Goal: Information Seeking & Learning: Understand process/instructions

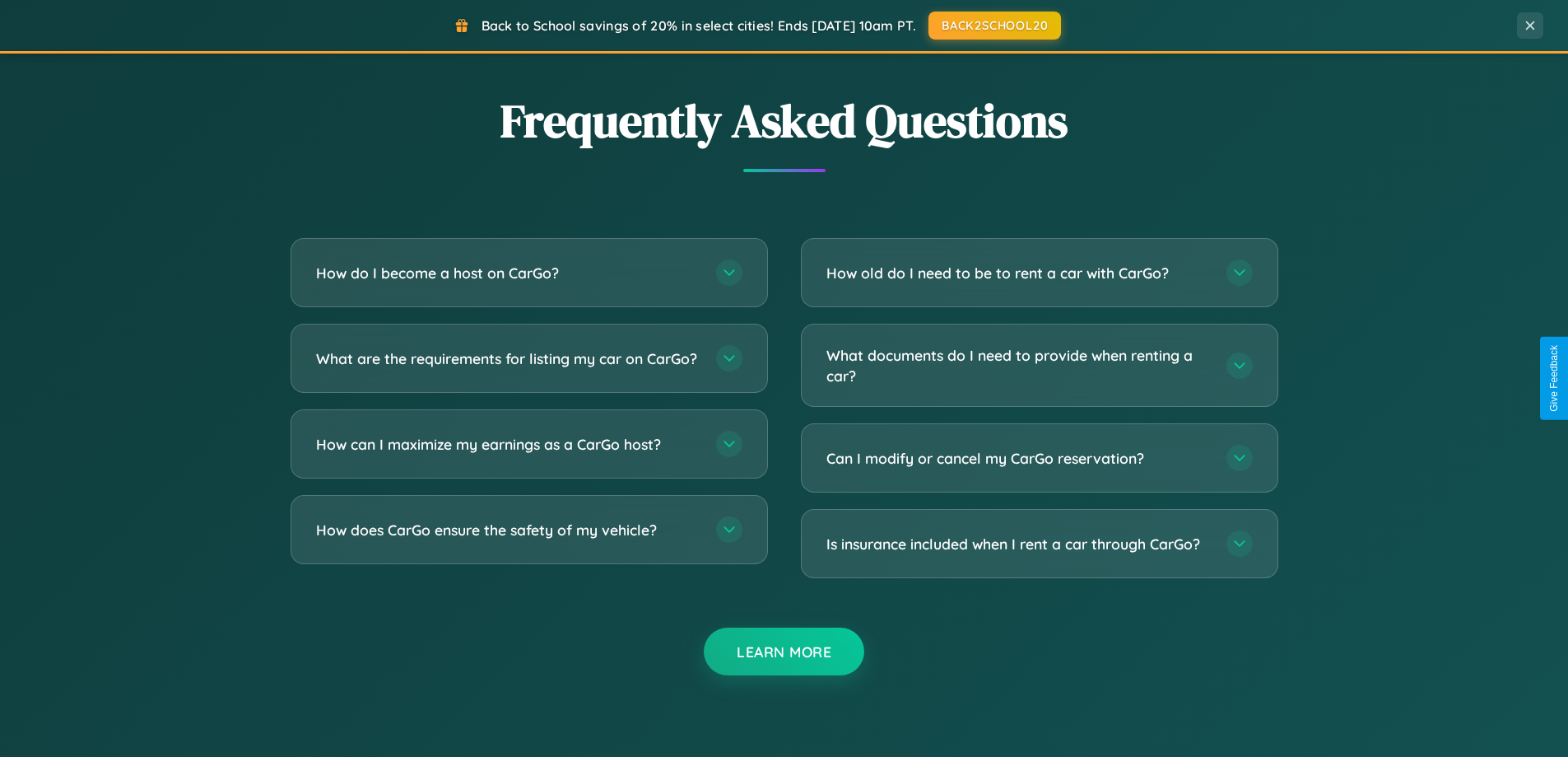
scroll to position [3169, 0]
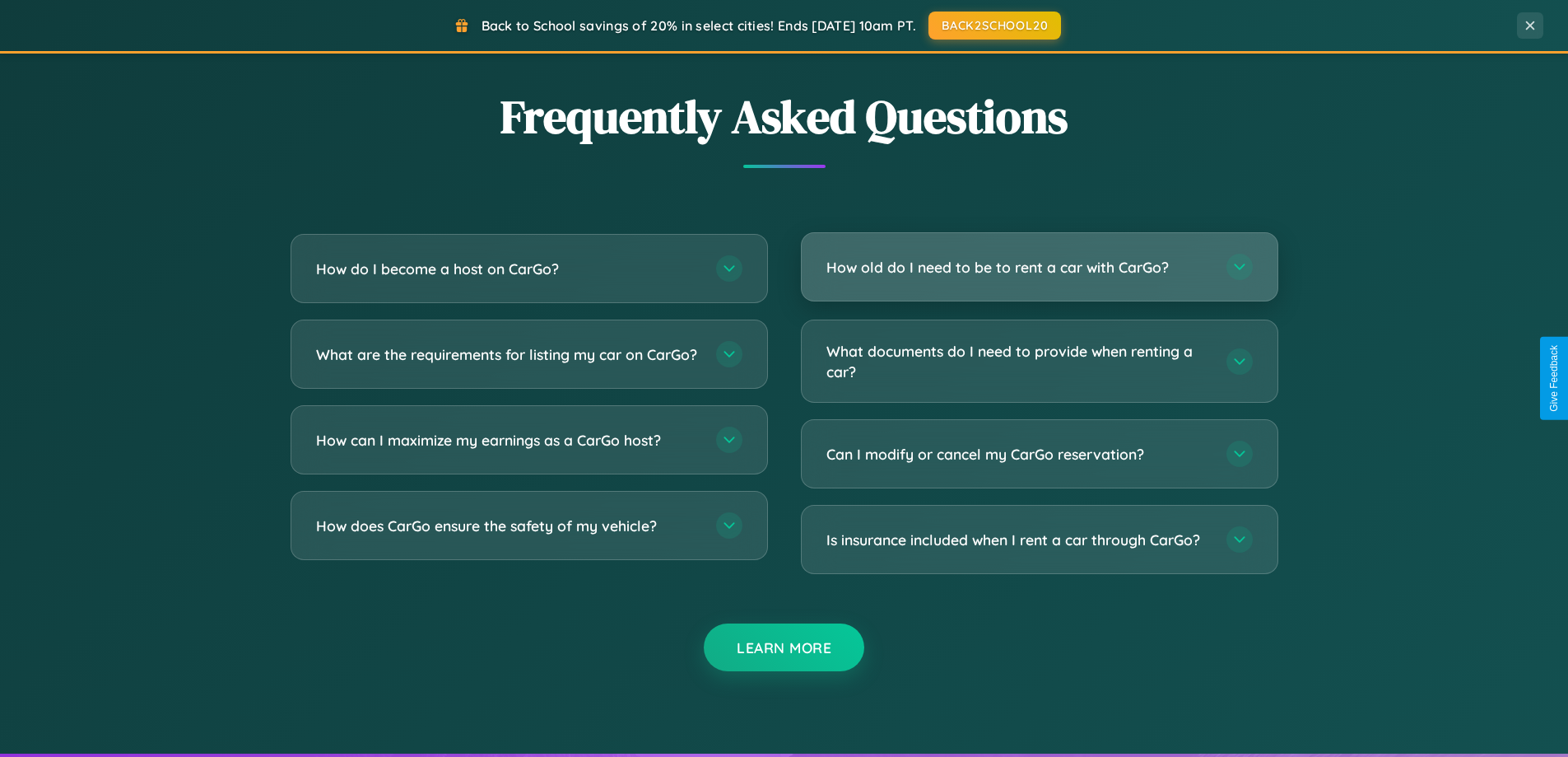
click at [1039, 267] on h3 "How old do I need to be to rent a car with CarGo?" at bounding box center [1018, 267] width 384 height 20
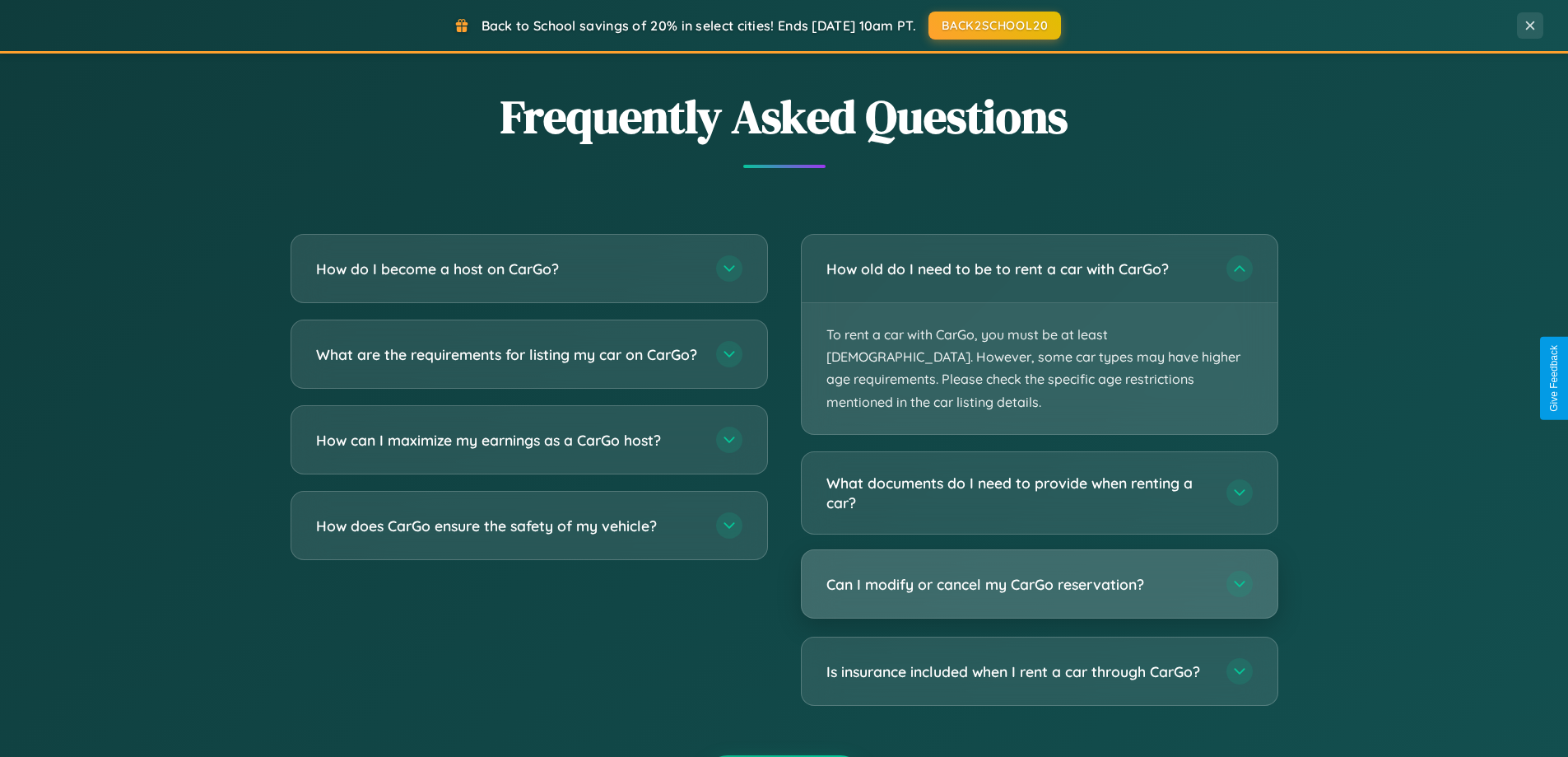
click at [1039, 574] on h3 "Can I modify or cancel my CarGo reservation?" at bounding box center [1018, 584] width 384 height 20
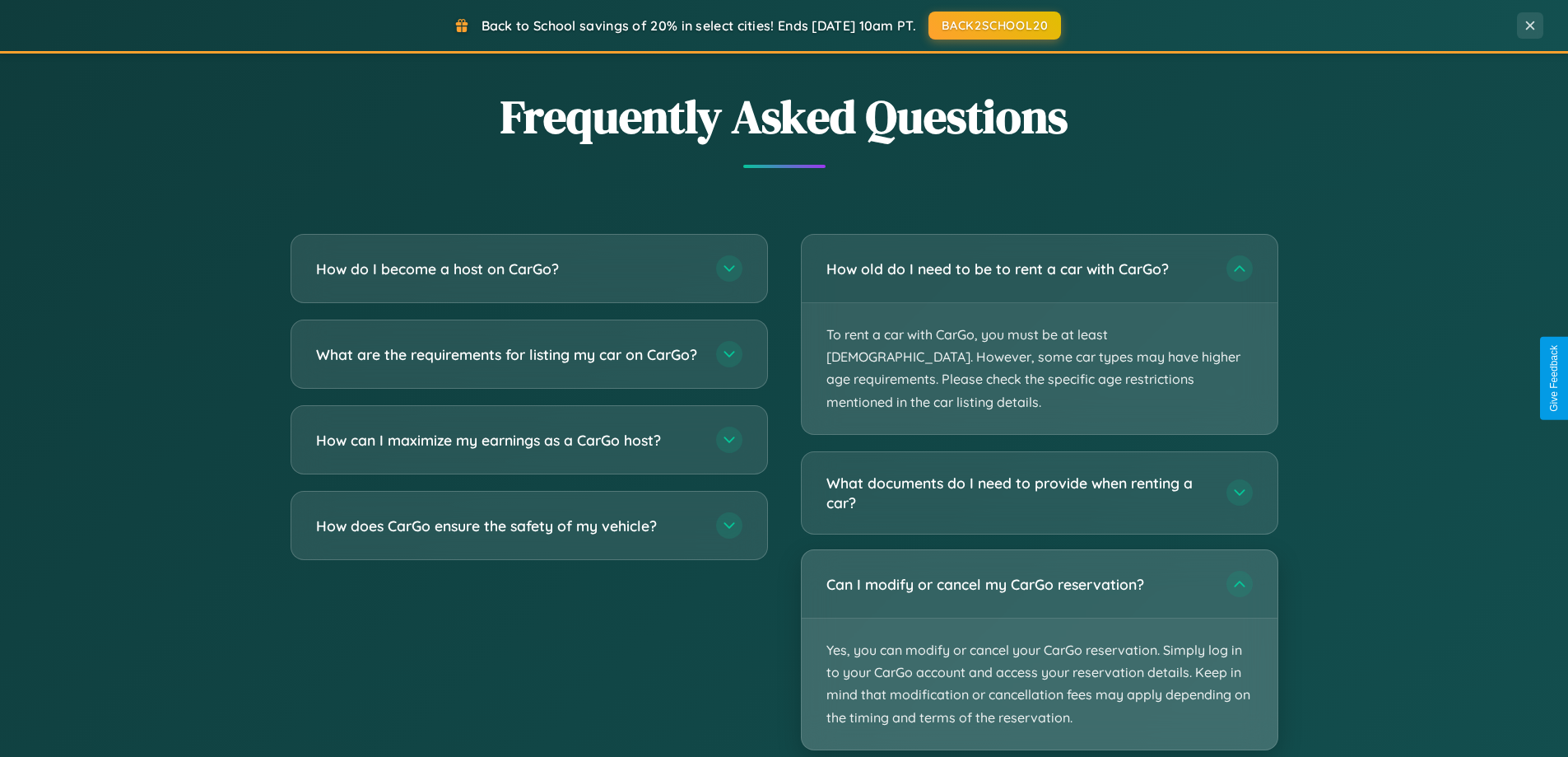
click at [1039, 627] on p "Yes, you can modify or cancel your CarGo reservation. Simply log in to your Car…" at bounding box center [1039, 684] width 476 height 131
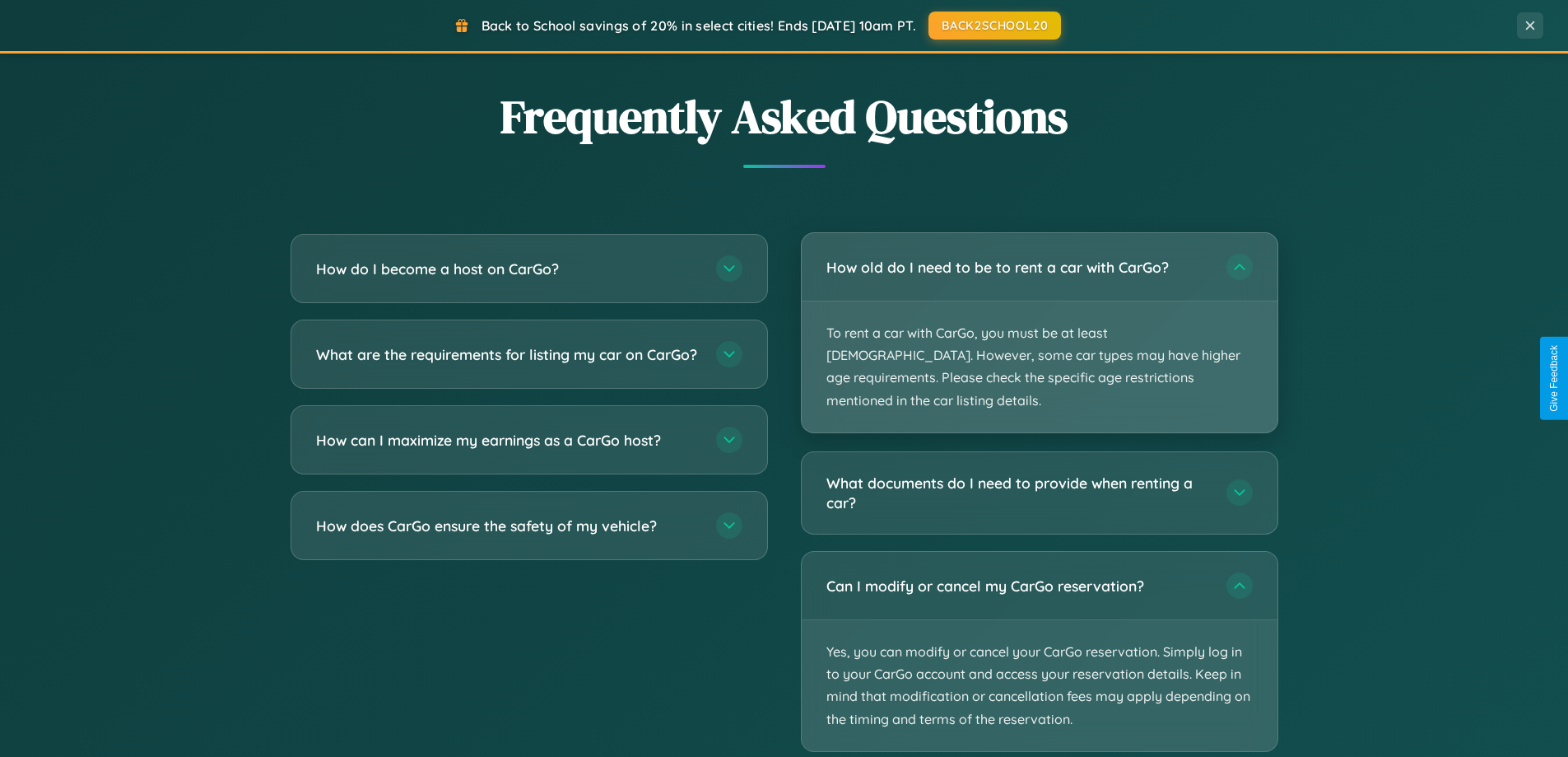
click at [1039, 322] on p "To rent a car with CarGo, you must be at least [DEMOGRAPHIC_DATA]. However, som…" at bounding box center [1039, 367] width 476 height 131
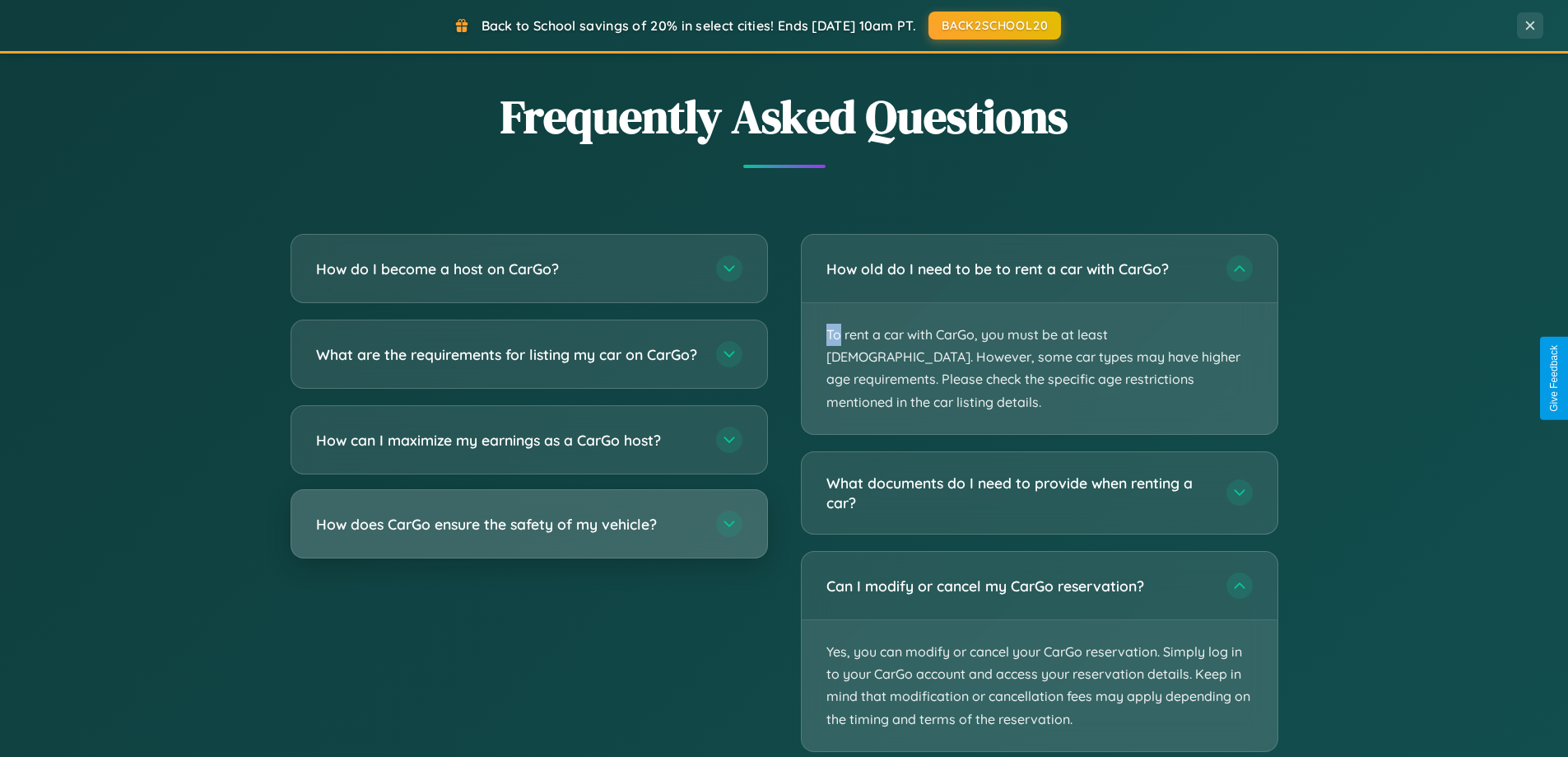
click at [529, 534] on h3 "How does CarGo ensure the safety of my vehicle?" at bounding box center [508, 524] width 384 height 20
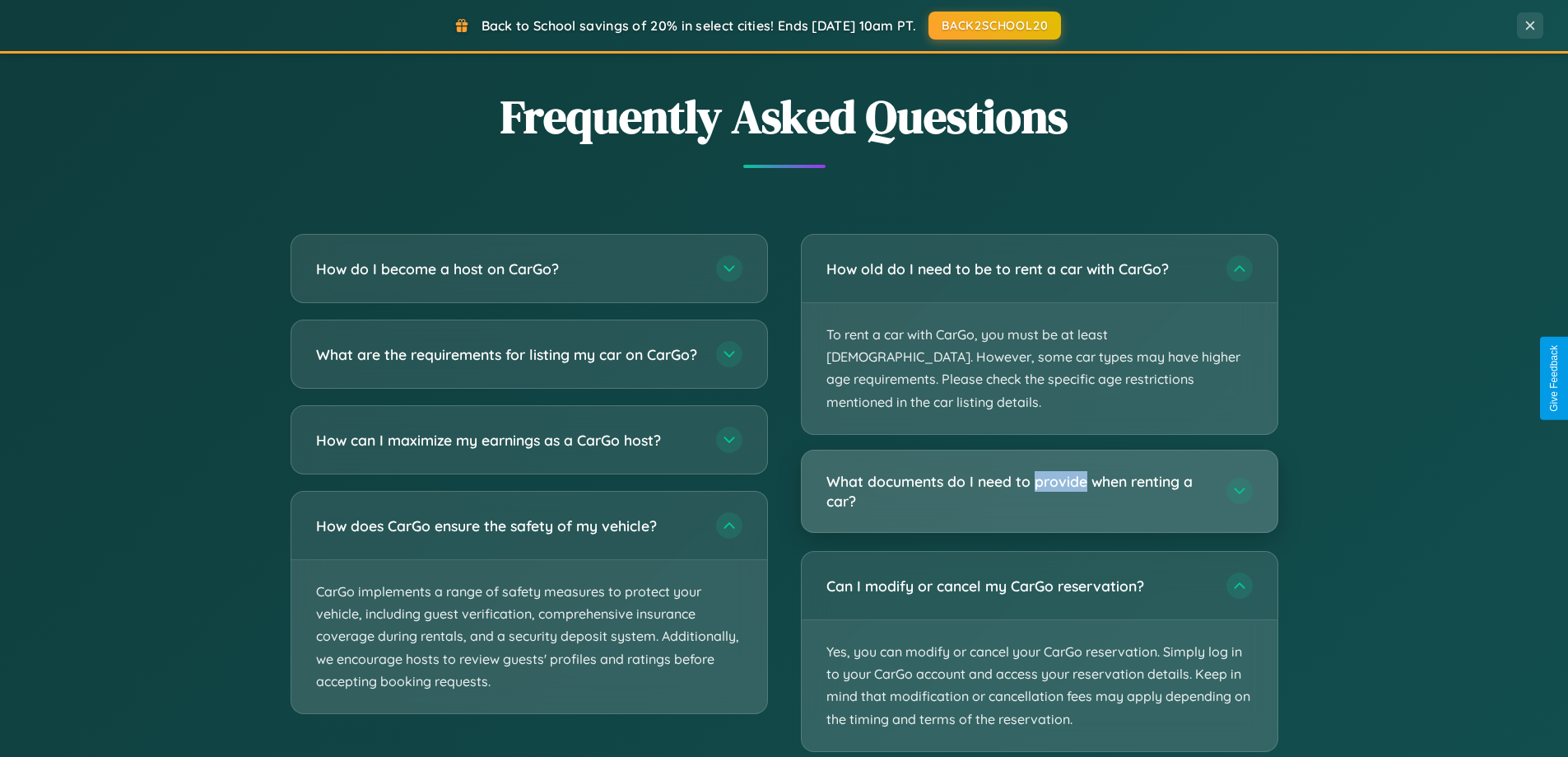
click at [1039, 471] on h3 "What documents do I need to provide when renting a car?" at bounding box center [1018, 492] width 384 height 41
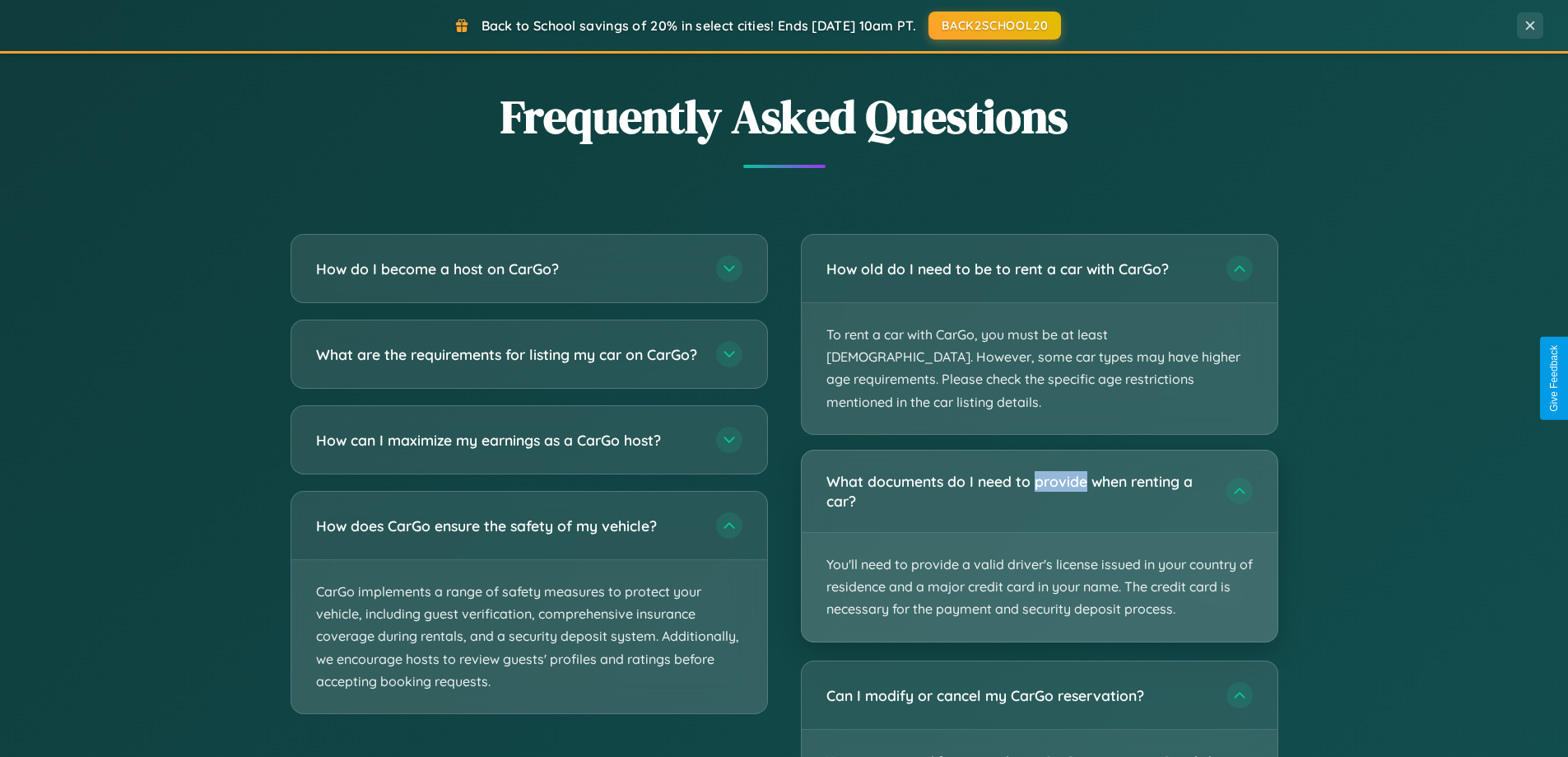
click at [1039, 532] on p "You'll need to provide a valid driver's license issued in your country of resid…" at bounding box center [1039, 586] width 476 height 109
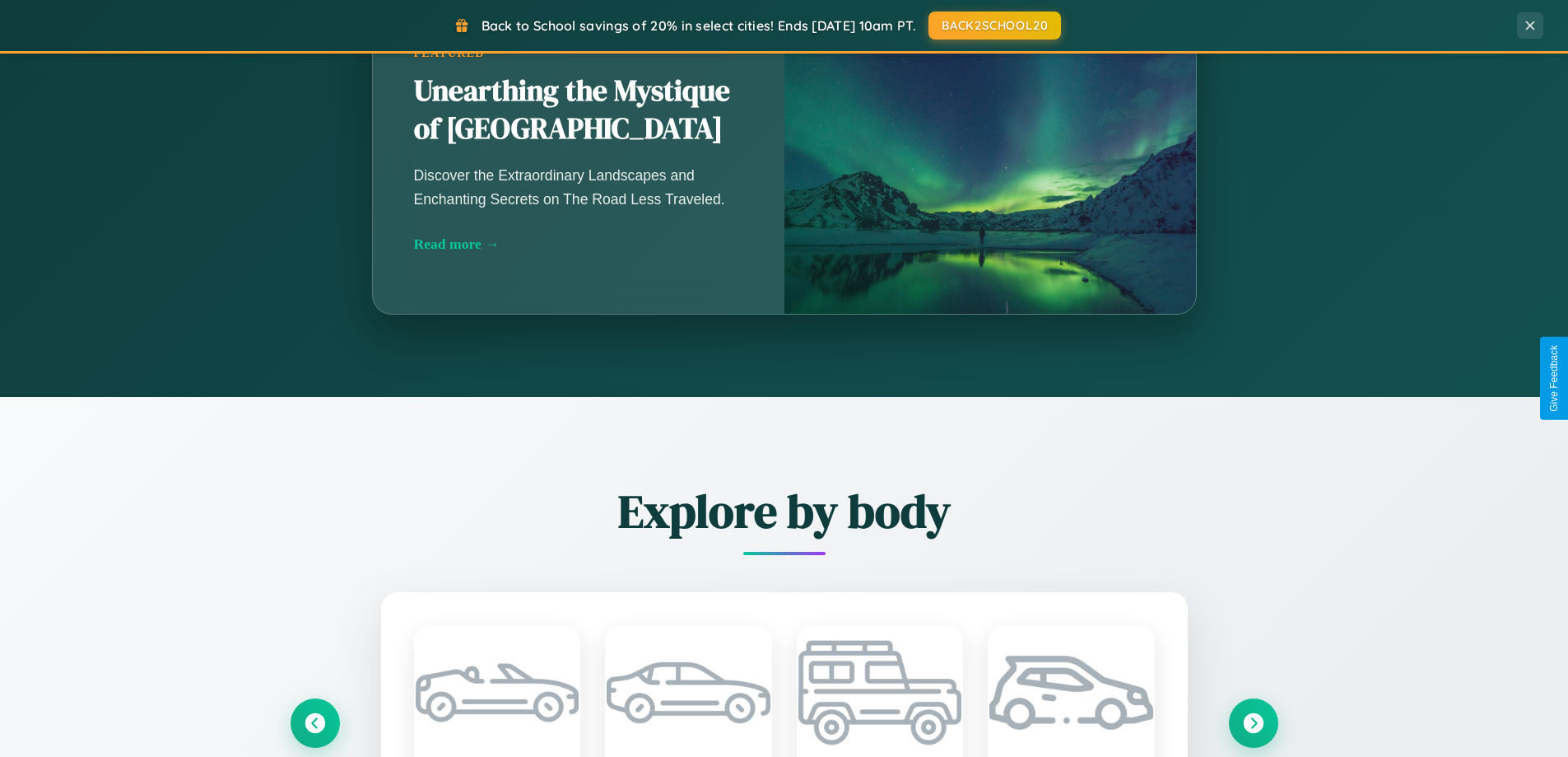
scroll to position [0, 0]
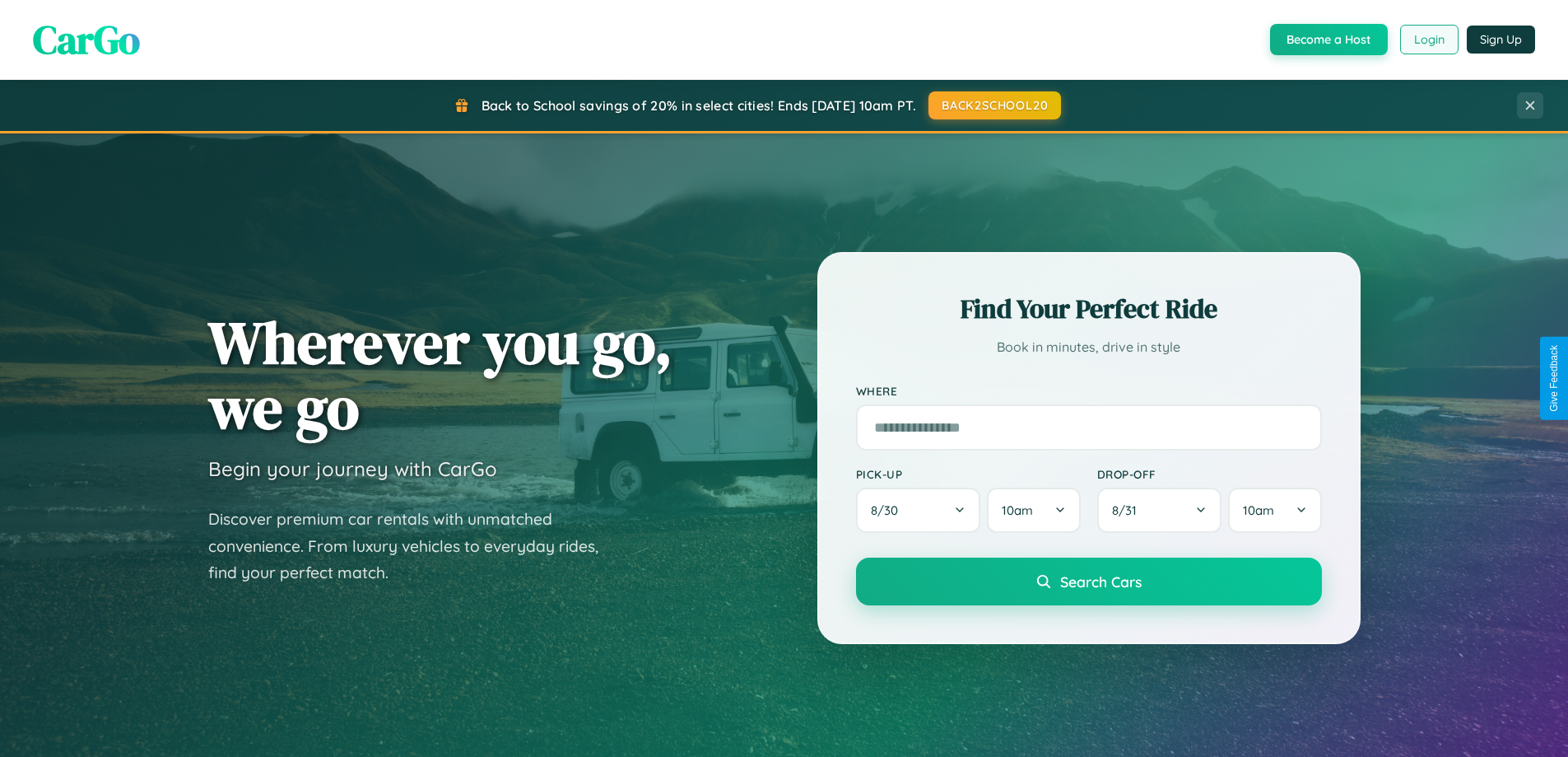
click at [1427, 40] on button "Login" at bounding box center [1429, 40] width 58 height 30
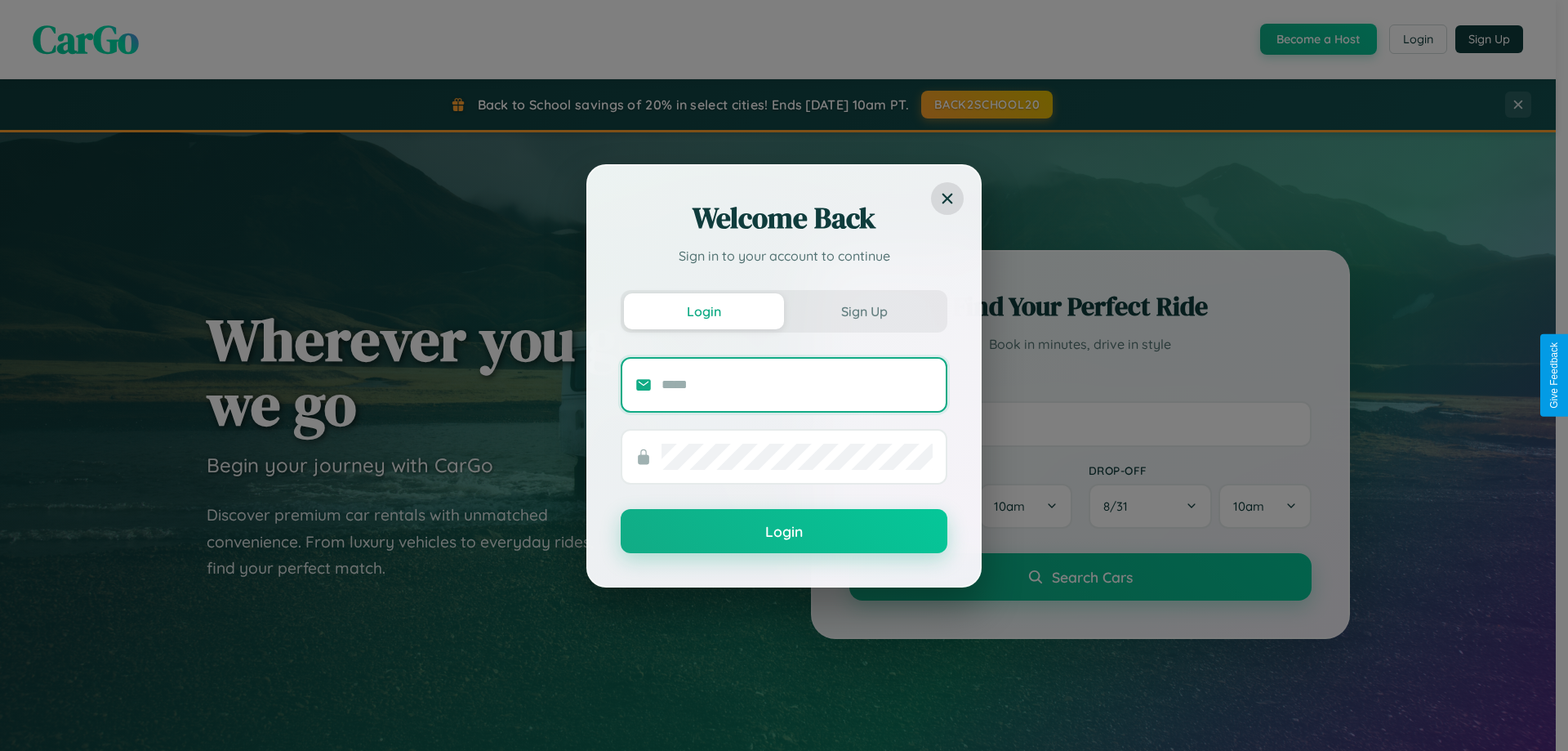
click at [797, 384] on input "text" at bounding box center [796, 385] width 271 height 26
type input "**********"
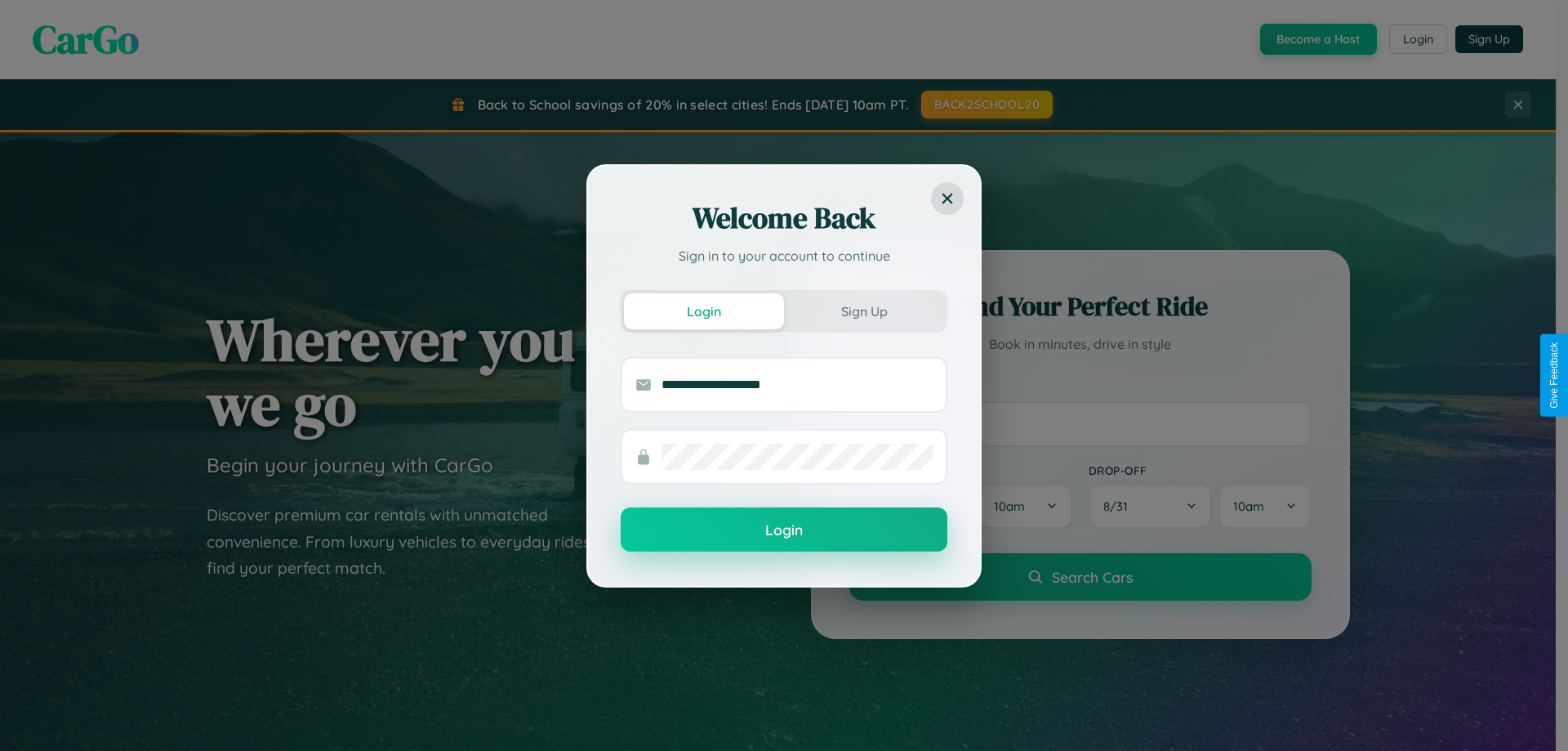
click at [784, 530] on button "Login" at bounding box center [784, 529] width 326 height 44
